Goal: Information Seeking & Learning: Find contact information

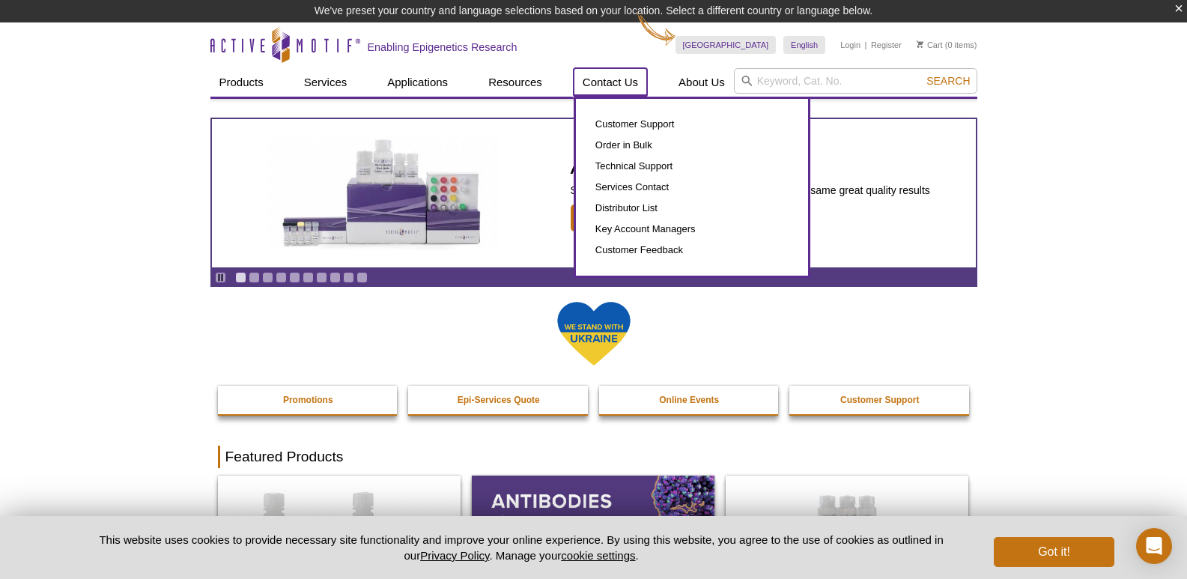
click at [609, 76] on link "Contact Us" at bounding box center [610, 82] width 73 height 28
